Goal: Task Accomplishment & Management: Manage account settings

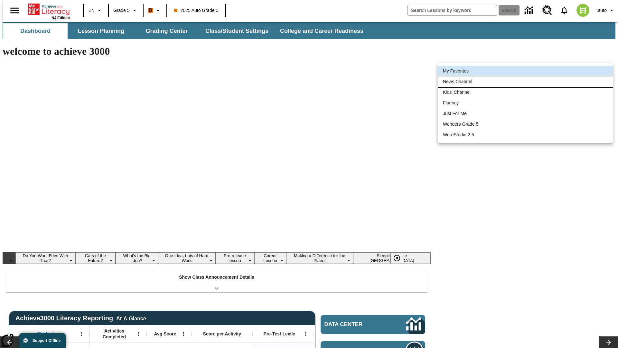
click at [525, 81] on li "News Channel" at bounding box center [525, 81] width 175 height 11
type input "120"
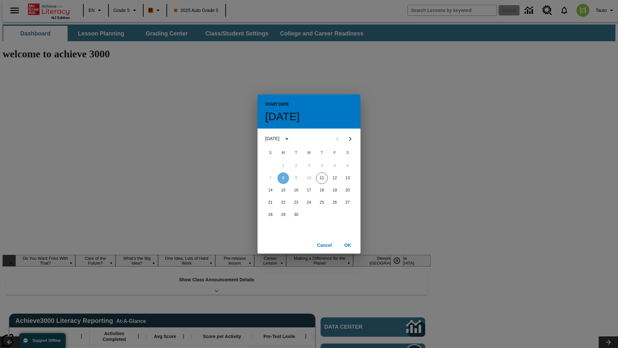
click at [322, 178] on button "11" at bounding box center [322, 178] width 12 height 12
click at [348, 245] on button "OK" at bounding box center [347, 245] width 21 height 12
